Goal: Check status: Check status

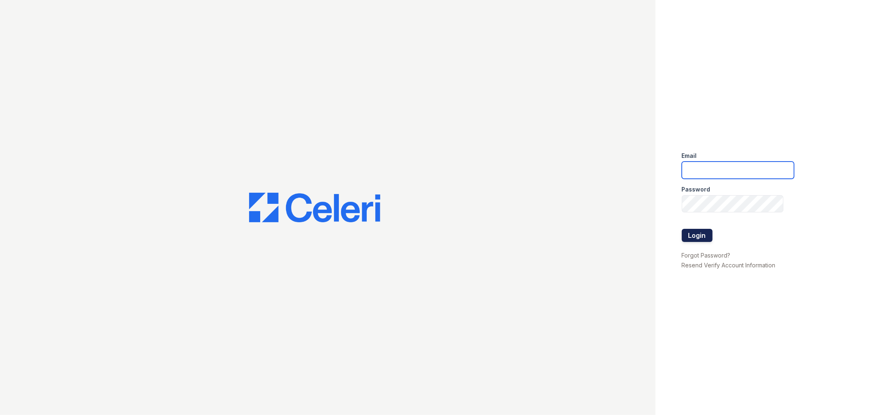
type input "[EMAIL_ADDRESS][DOMAIN_NAME]"
click at [698, 234] on button "Login" at bounding box center [697, 235] width 31 height 13
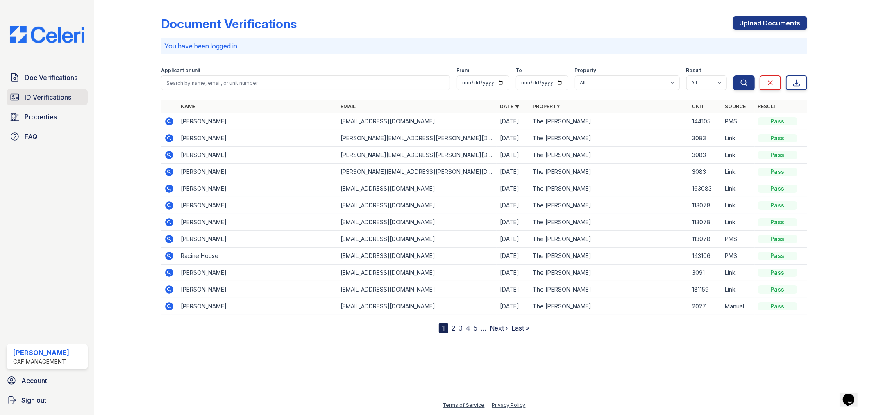
click at [45, 102] on link "ID Verifications" at bounding box center [47, 97] width 81 height 16
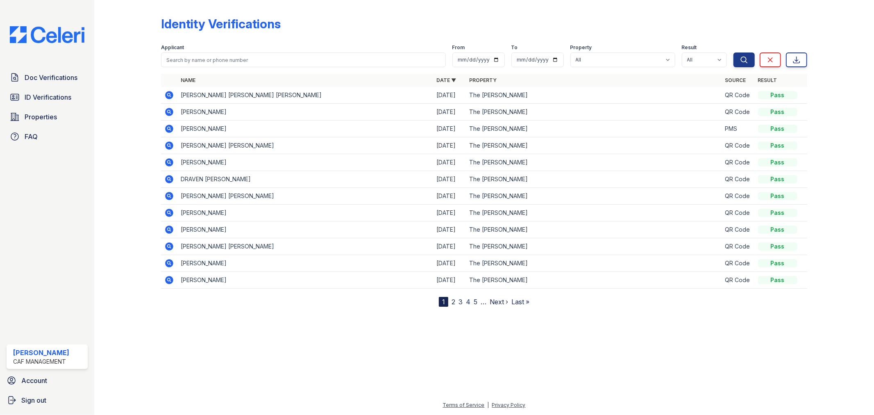
click at [168, 94] on icon at bounding box center [169, 94] width 2 height 2
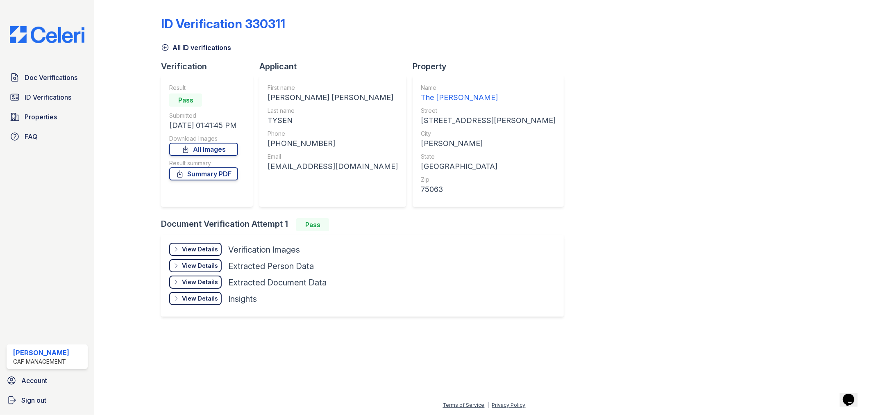
click at [202, 252] on div "View Details" at bounding box center [200, 249] width 36 height 8
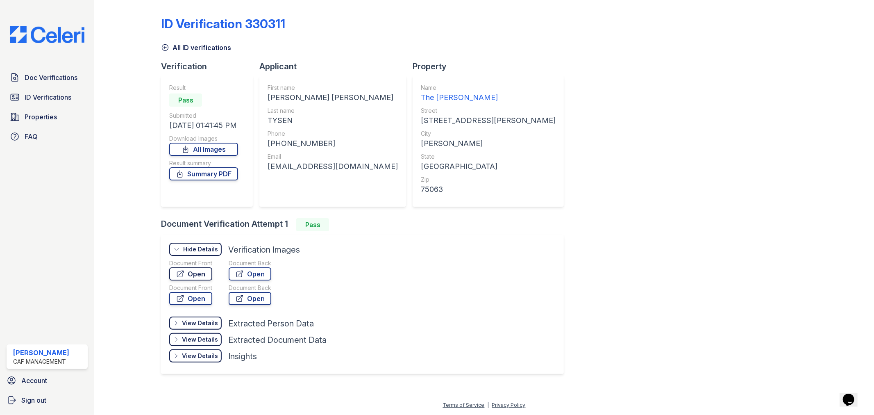
click at [202, 277] on link "Open" at bounding box center [190, 273] width 43 height 13
click at [193, 322] on div "View Details" at bounding box center [200, 323] width 36 height 8
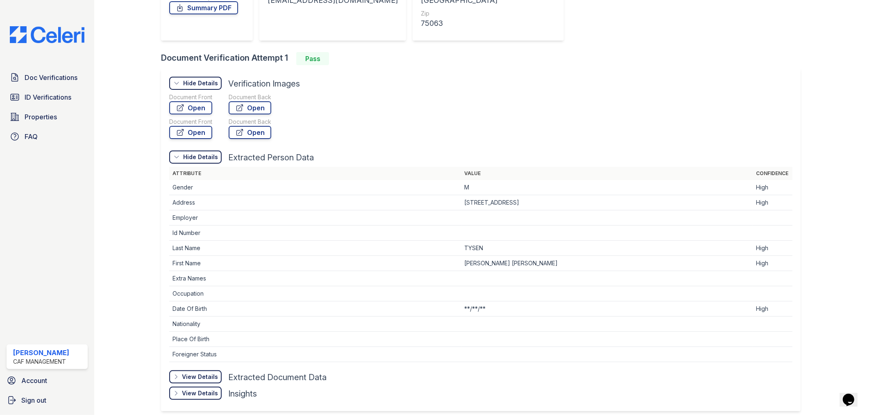
scroll to position [182, 0]
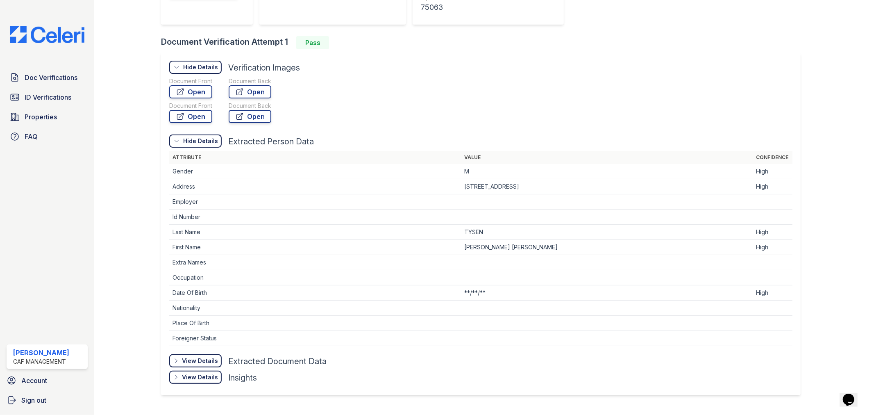
click at [198, 360] on div "View Details" at bounding box center [200, 360] width 36 height 8
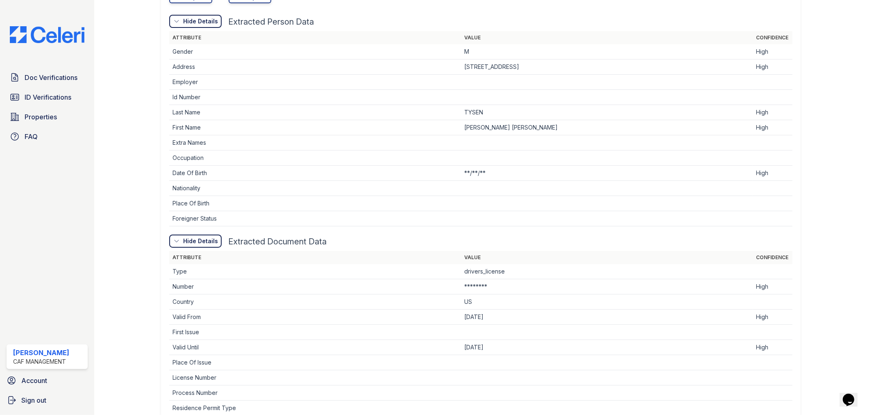
scroll to position [372, 0]
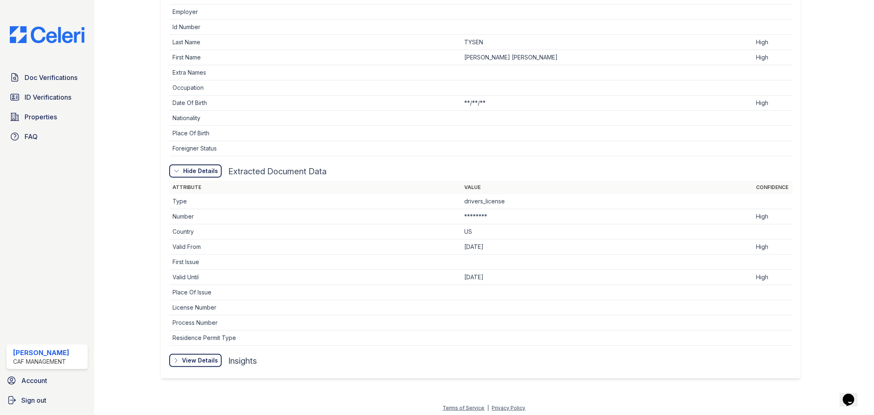
click at [197, 359] on div "View Details" at bounding box center [200, 360] width 36 height 8
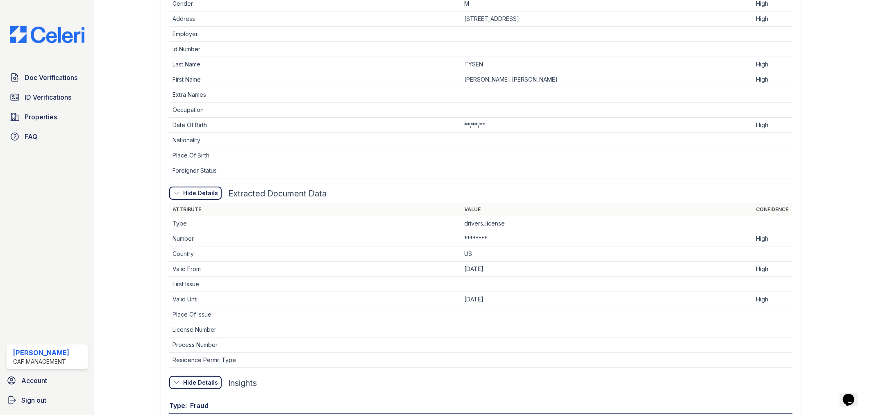
scroll to position [326, 0]
